Goal: Find specific page/section: Find specific page/section

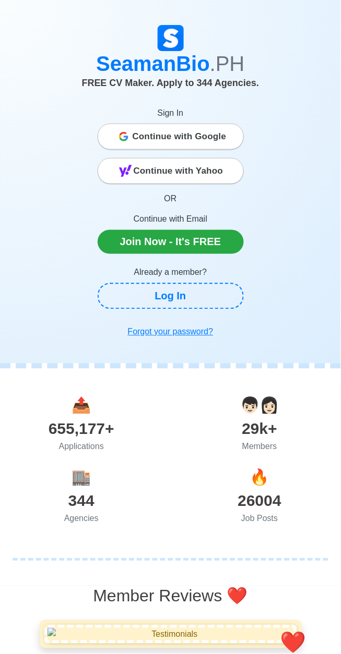
click at [209, 132] on span "Continue with Google" at bounding box center [180, 136] width 94 height 21
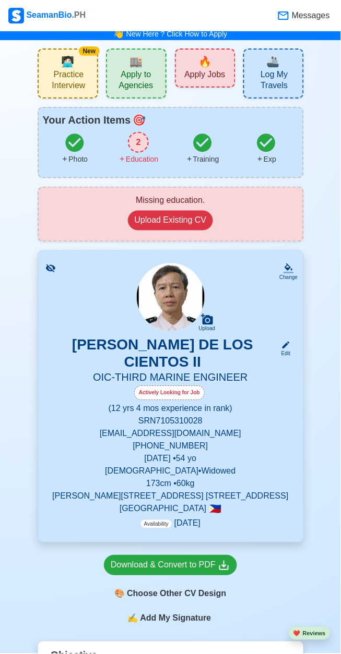
scroll to position [10, 0]
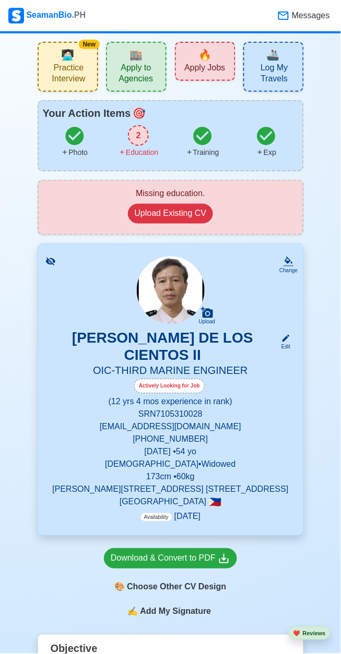
click at [139, 72] on span "Apply to Agencies" at bounding box center [136, 75] width 54 height 24
